Goal: Task Accomplishment & Management: Manage account settings

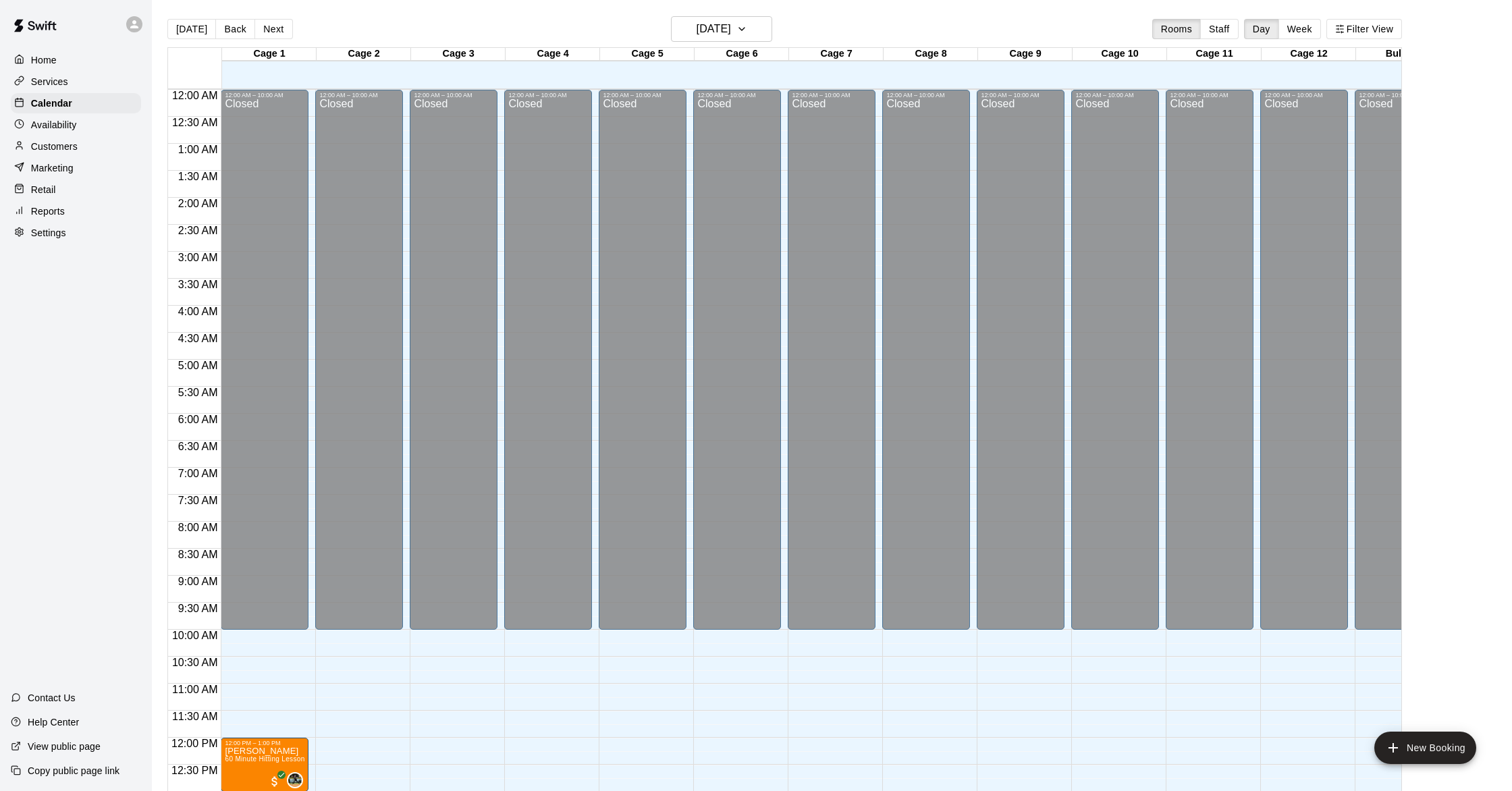
scroll to position [515, 0]
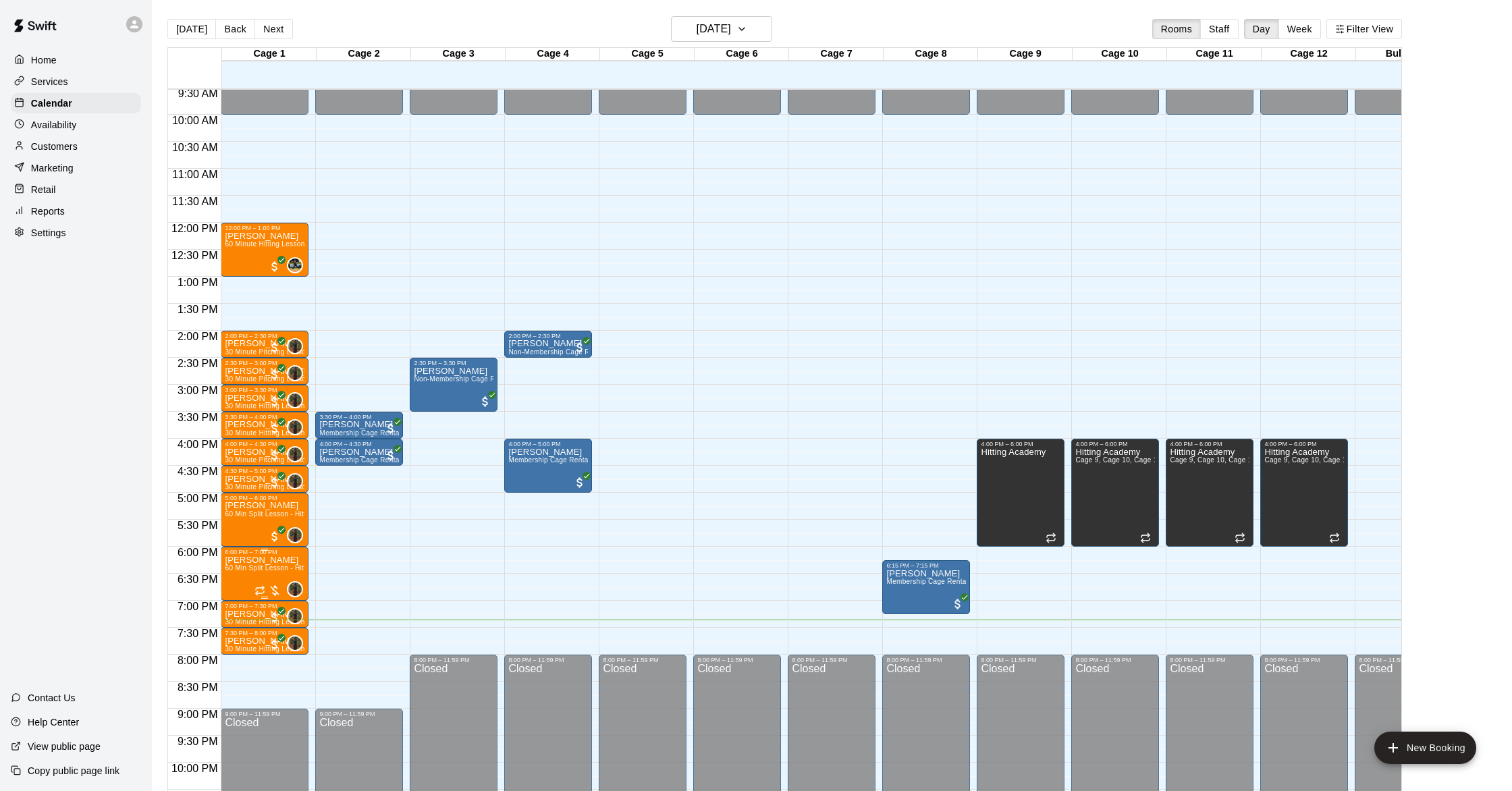
click at [276, 589] on div at bounding box center [268, 590] width 27 height 14
click at [269, 635] on img "edit" at bounding box center [269, 629] width 15 height 15
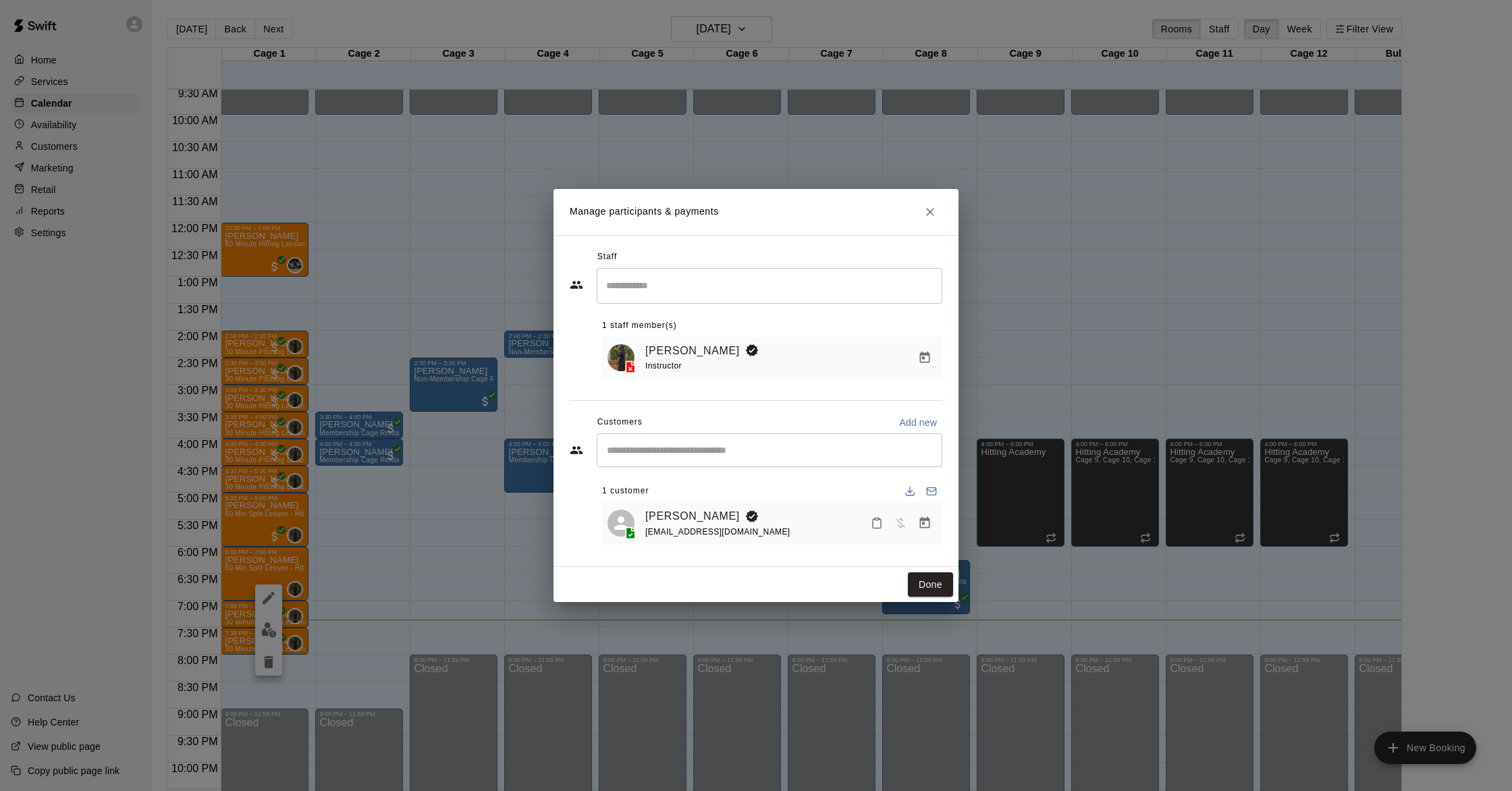
click at [918, 518] on icon "Manage bookings & payment" at bounding box center [925, 523] width 14 height 14
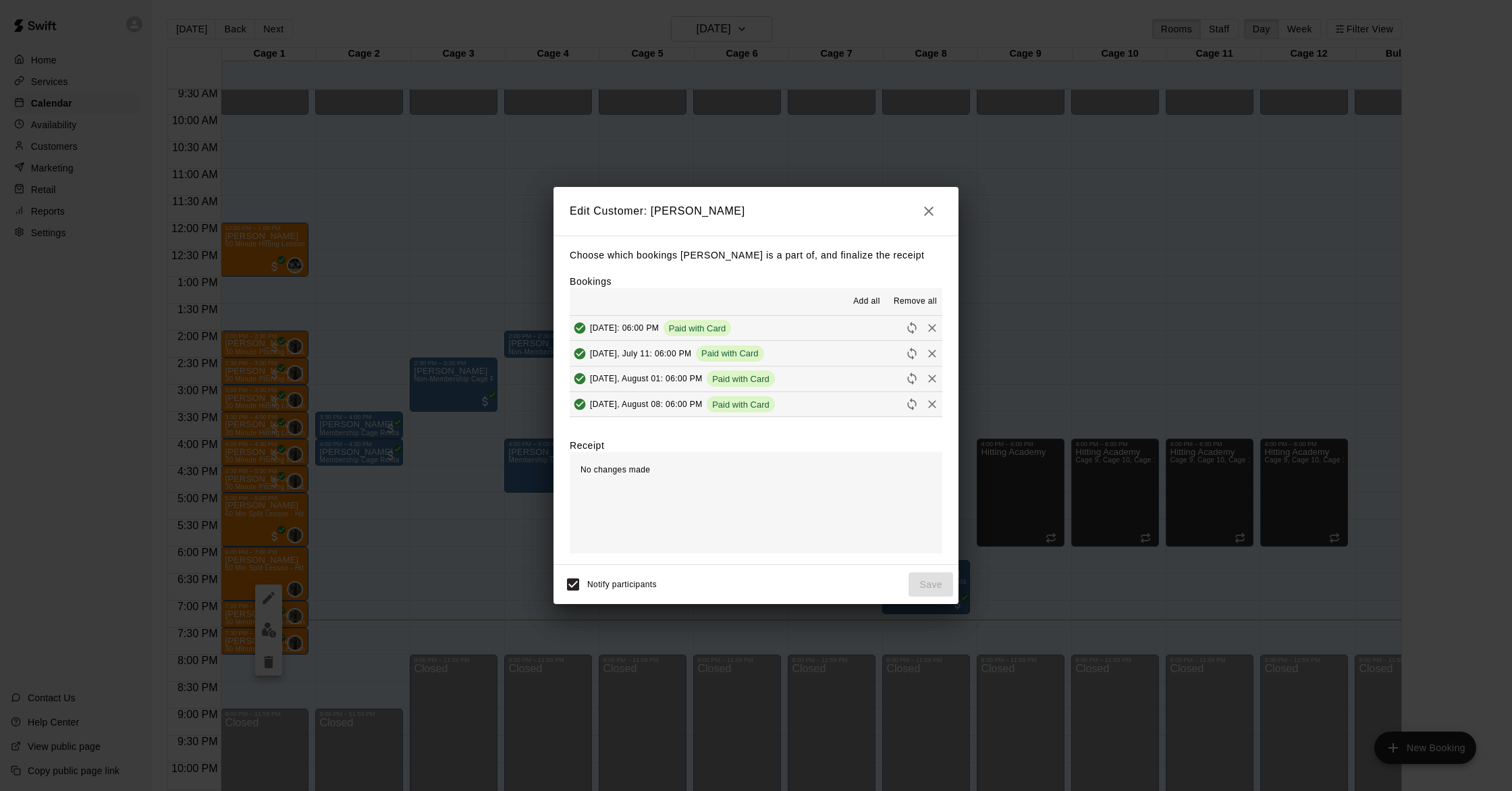
click at [925, 213] on icon "button" at bounding box center [929, 211] width 10 height 10
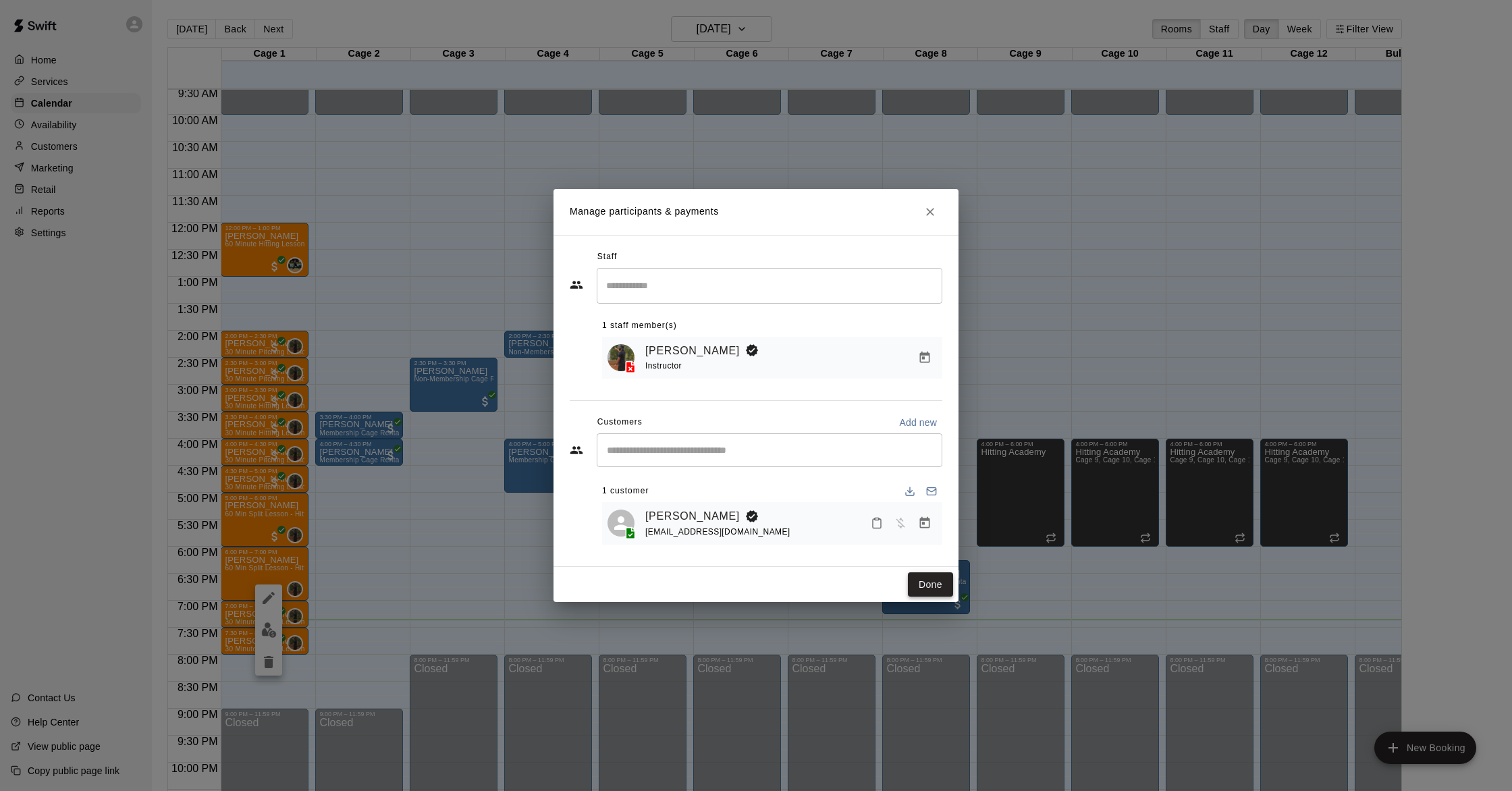
click at [934, 588] on button "Done" at bounding box center [930, 584] width 45 height 25
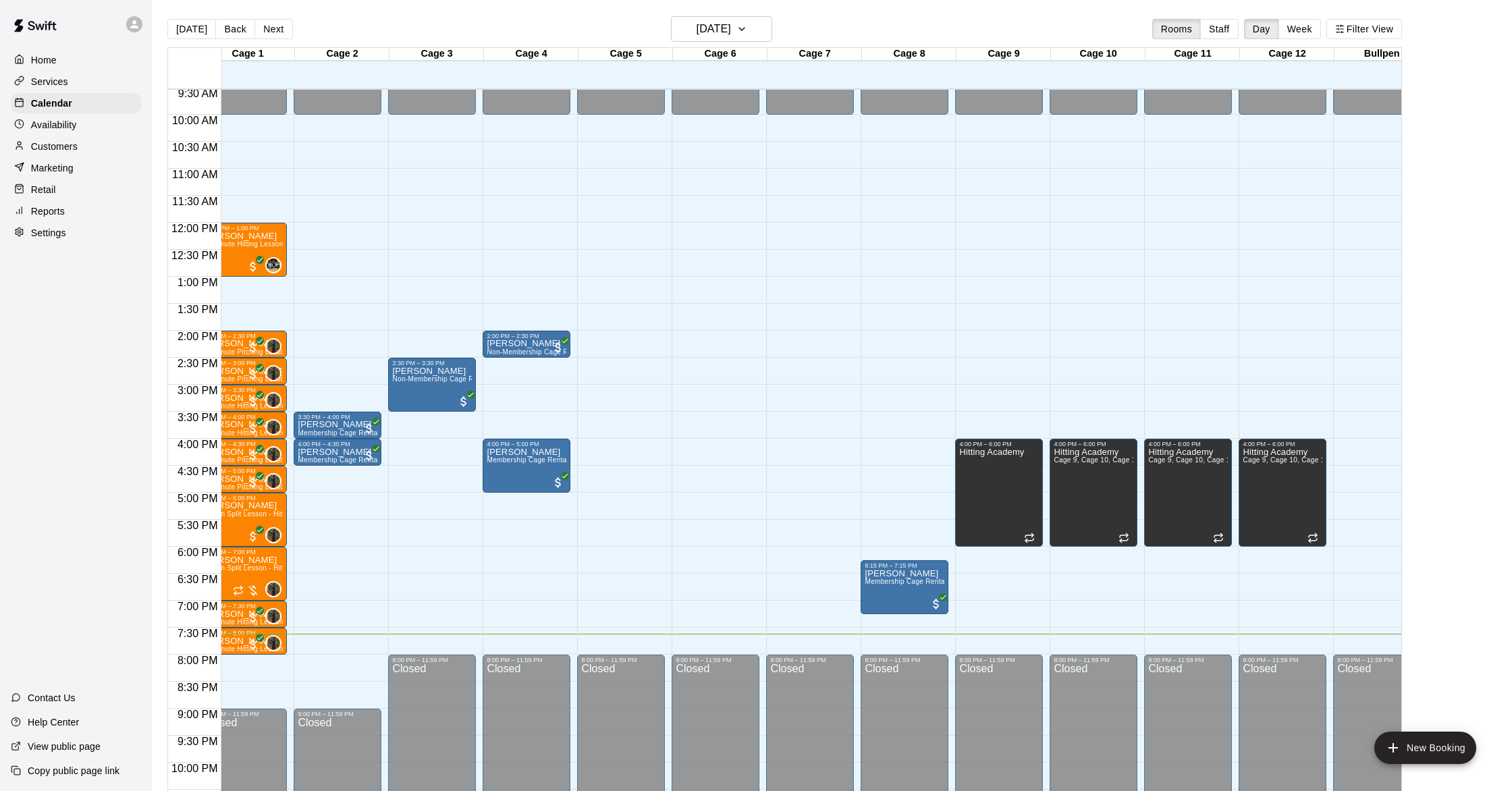
scroll to position [0, 0]
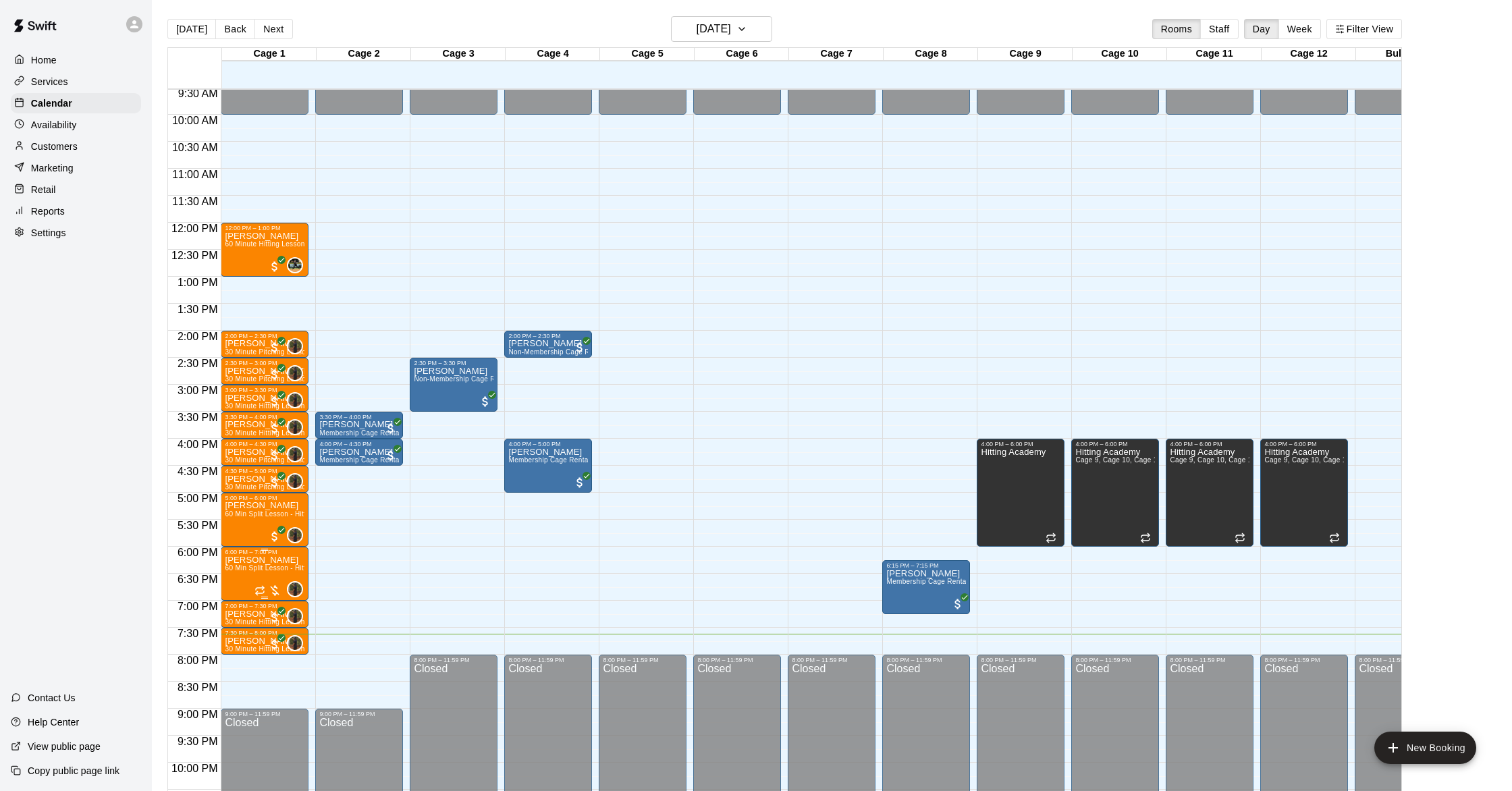
click at [240, 601] on img "edit" at bounding box center [238, 601] width 15 height 15
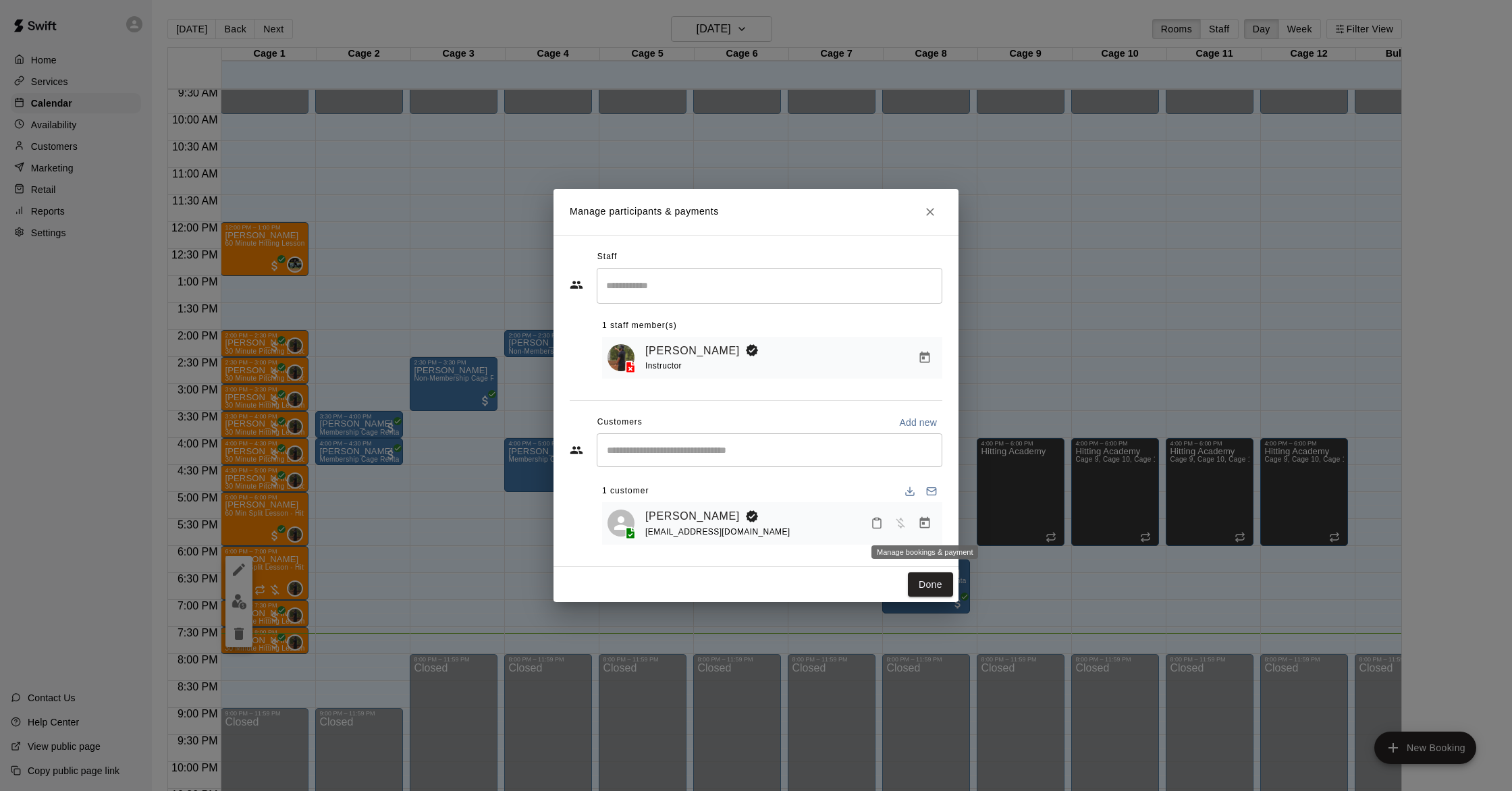
click at [923, 522] on icon "Manage bookings & payment" at bounding box center [925, 523] width 14 height 14
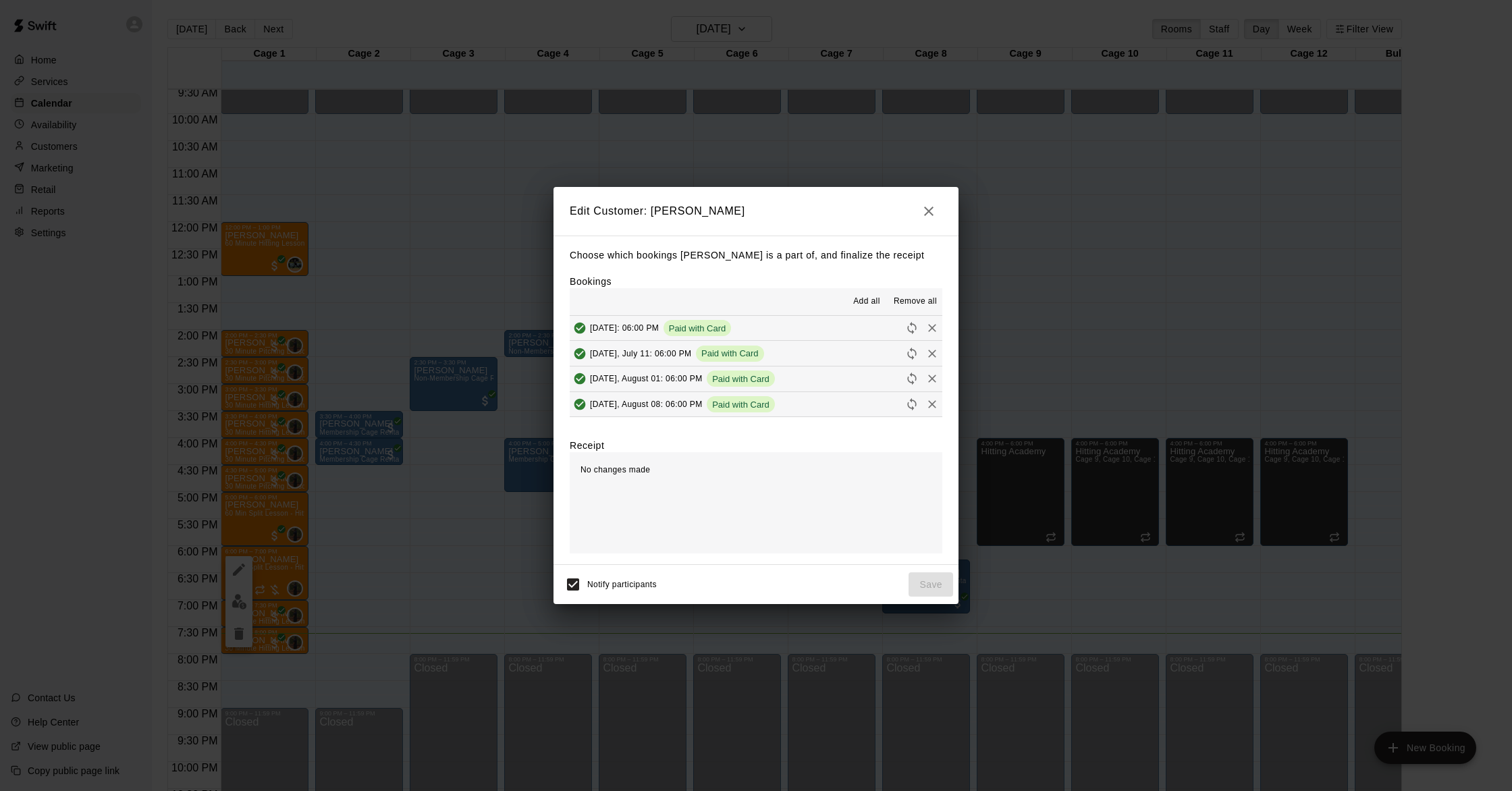
drag, startPoint x: 931, startPoint y: 209, endPoint x: 925, endPoint y: 214, distance: 7.8
click at [929, 211] on icon "button" at bounding box center [929, 211] width 16 height 16
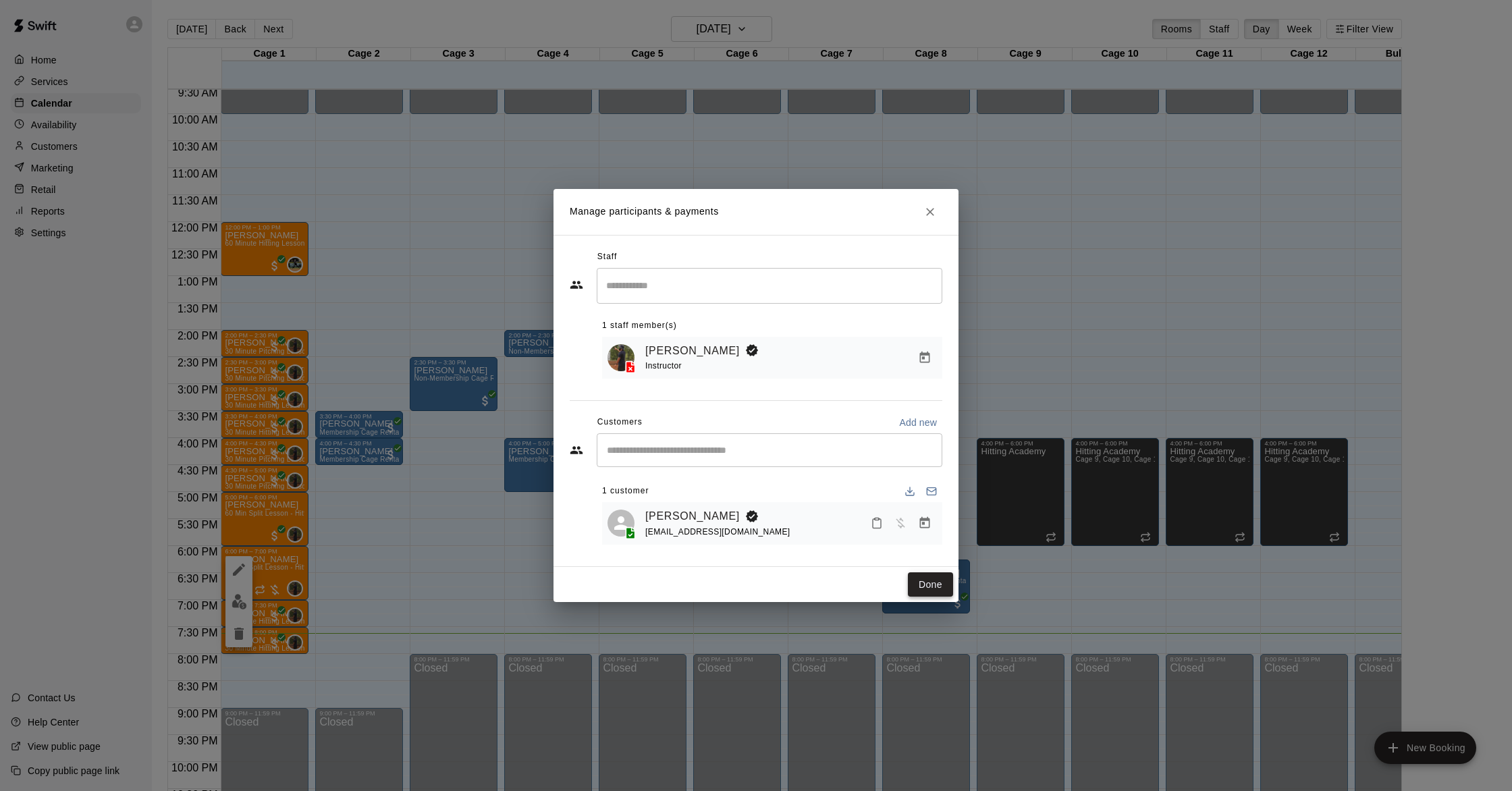
click at [930, 584] on button "Done" at bounding box center [930, 584] width 45 height 25
